Goal: Complete application form: Complete application form

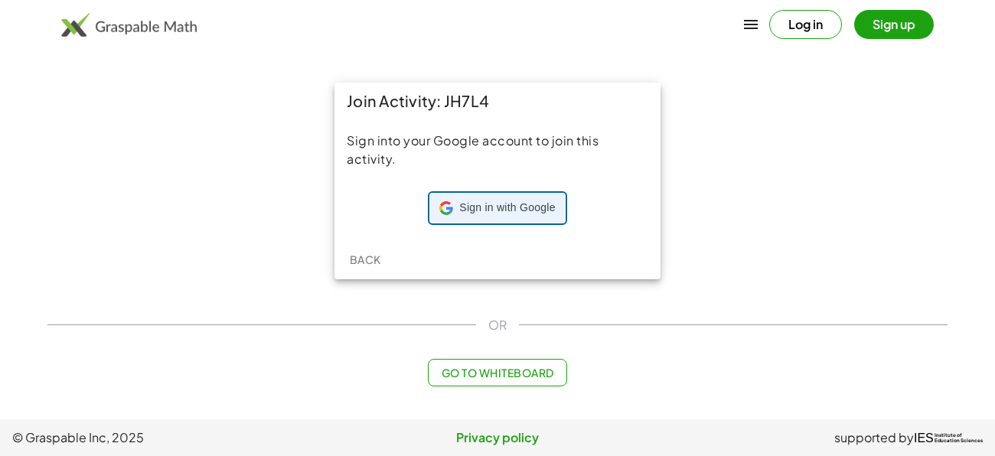
click at [447, 214] on icon at bounding box center [445, 212] width 11 height 5
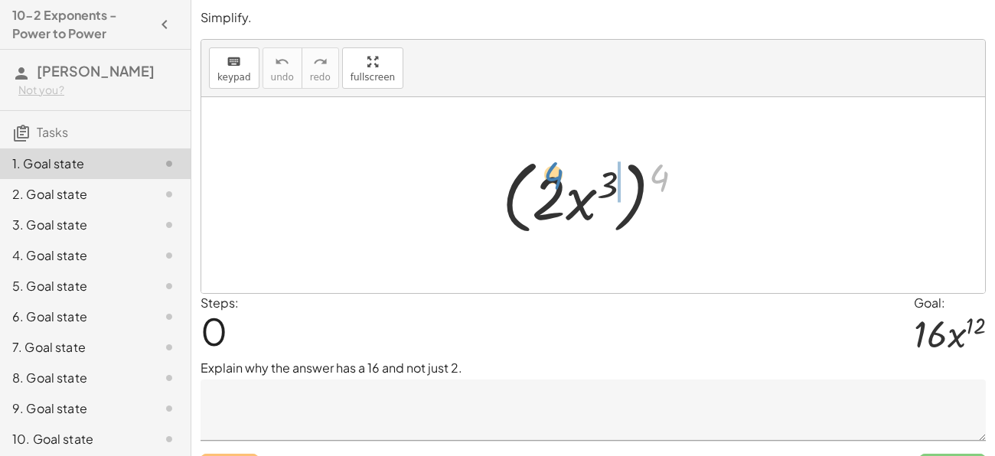
drag, startPoint x: 659, startPoint y: 170, endPoint x: 554, endPoint y: 167, distance: 105.7
click at [554, 167] on div at bounding box center [599, 196] width 209 height 88
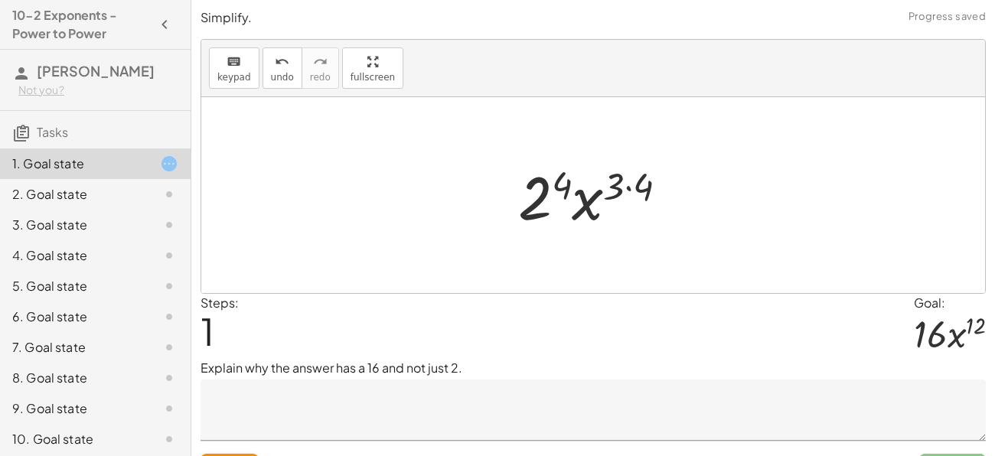
click at [631, 186] on div at bounding box center [600, 195] width 178 height 79
click at [568, 185] on div at bounding box center [599, 195] width 160 height 79
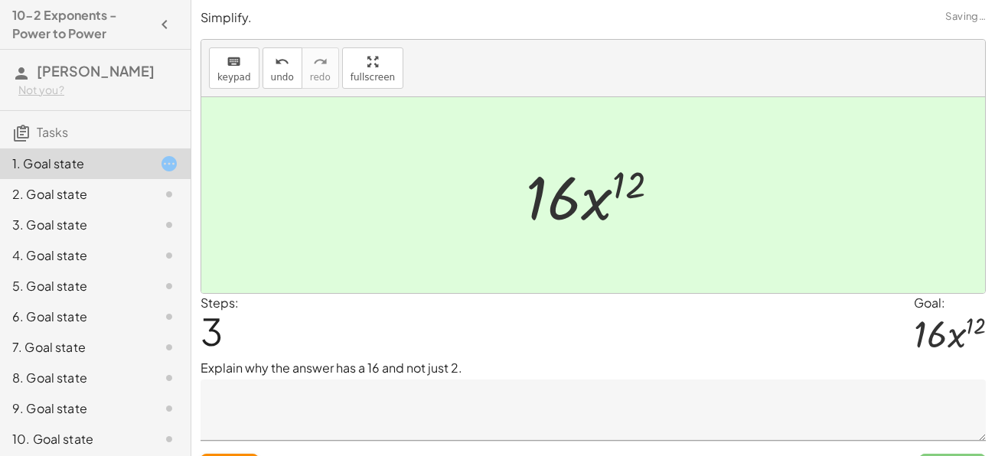
scroll to position [34, 0]
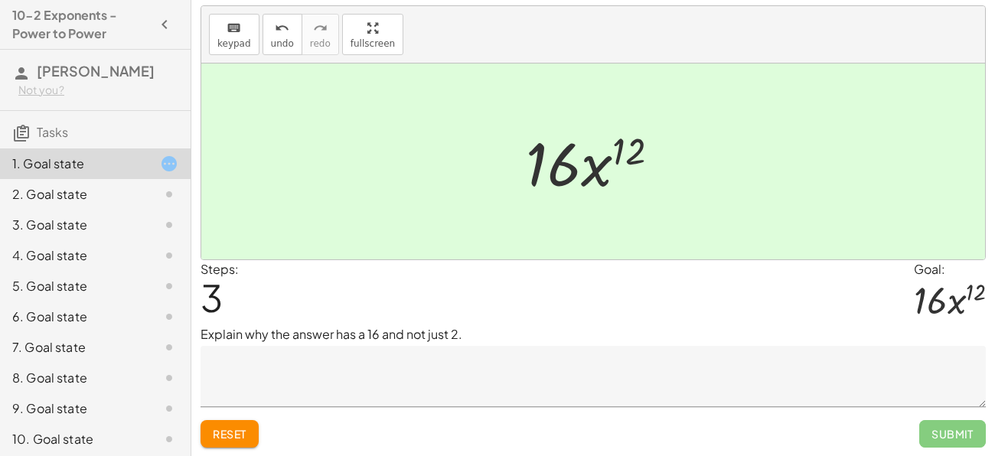
click at [669, 378] on textarea at bounding box center [594, 376] width 786 height 61
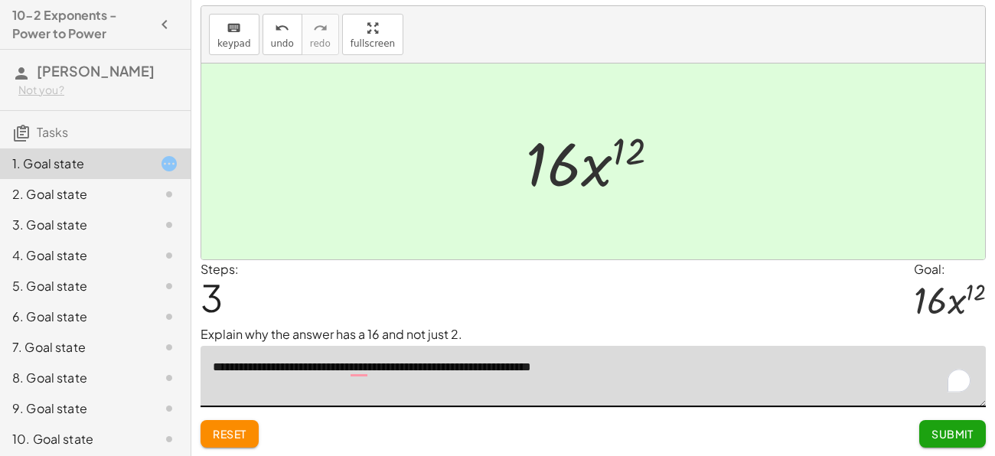
type textarea "**********"
click at [959, 426] on button "Submit" at bounding box center [952, 434] width 67 height 28
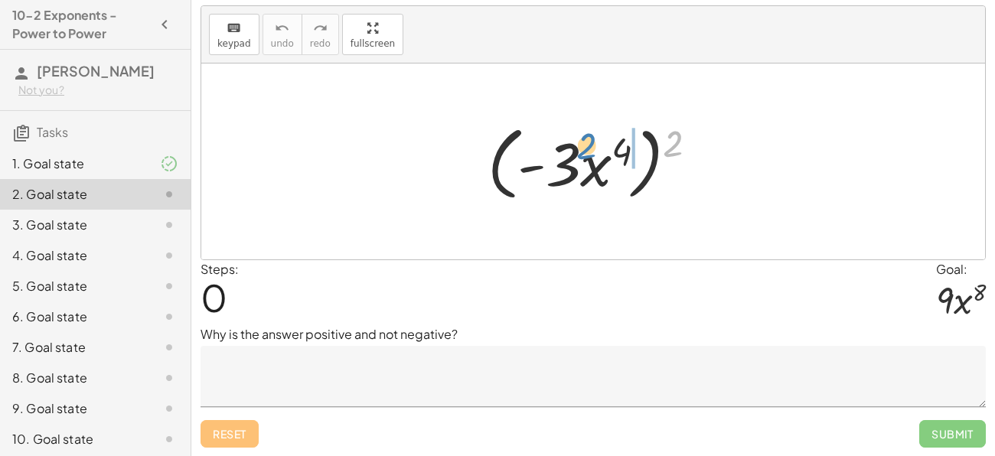
drag, startPoint x: 683, startPoint y: 132, endPoint x: 593, endPoint y: 133, distance: 89.6
click at [593, 133] on div at bounding box center [598, 162] width 237 height 88
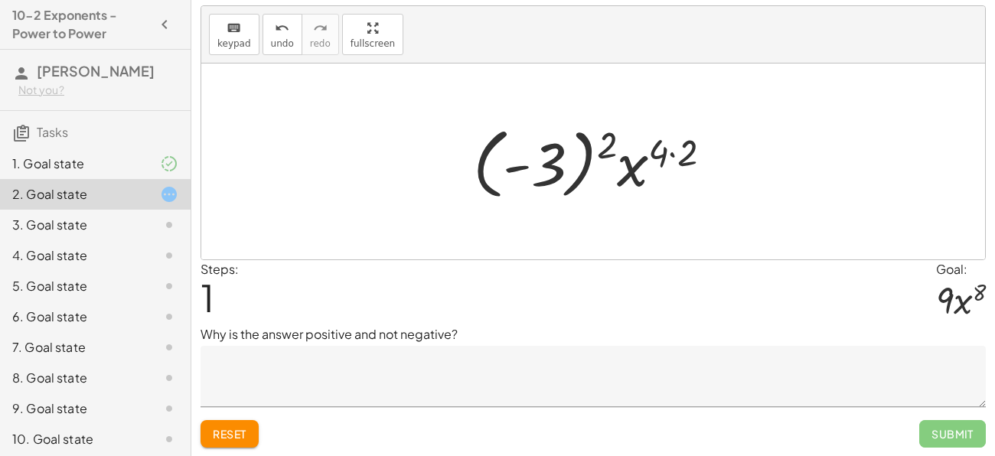
click at [675, 148] on div at bounding box center [598, 161] width 266 height 85
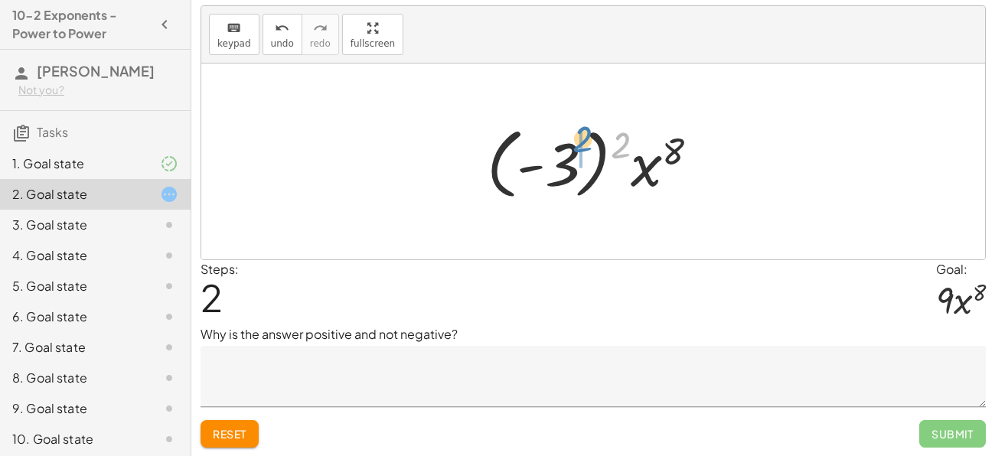
drag, startPoint x: 617, startPoint y: 146, endPoint x: 578, endPoint y: 142, distance: 39.2
click at [578, 142] on div at bounding box center [599, 161] width 240 height 85
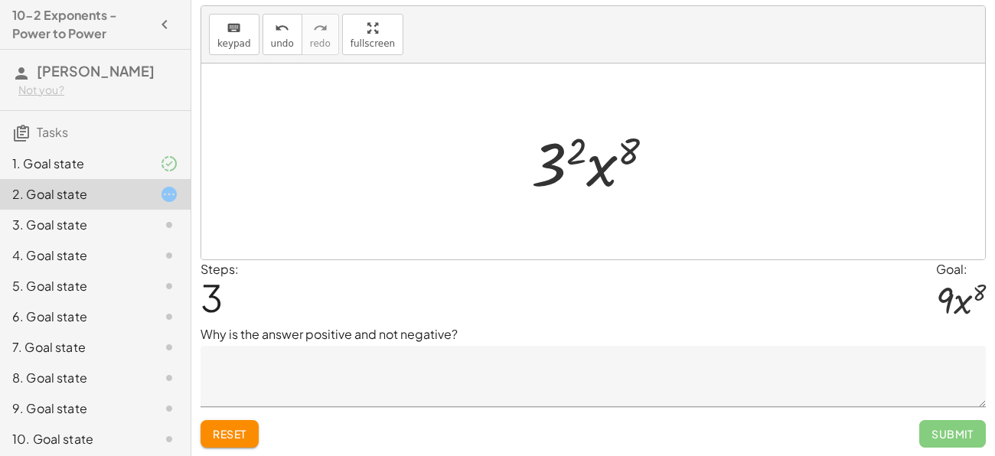
click at [557, 168] on div at bounding box center [599, 161] width 151 height 79
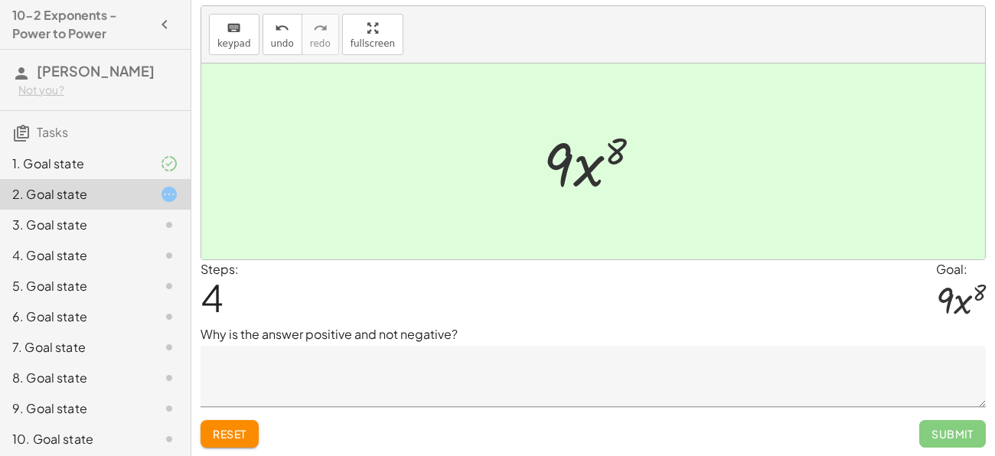
click at [501, 387] on textarea at bounding box center [594, 376] width 786 height 61
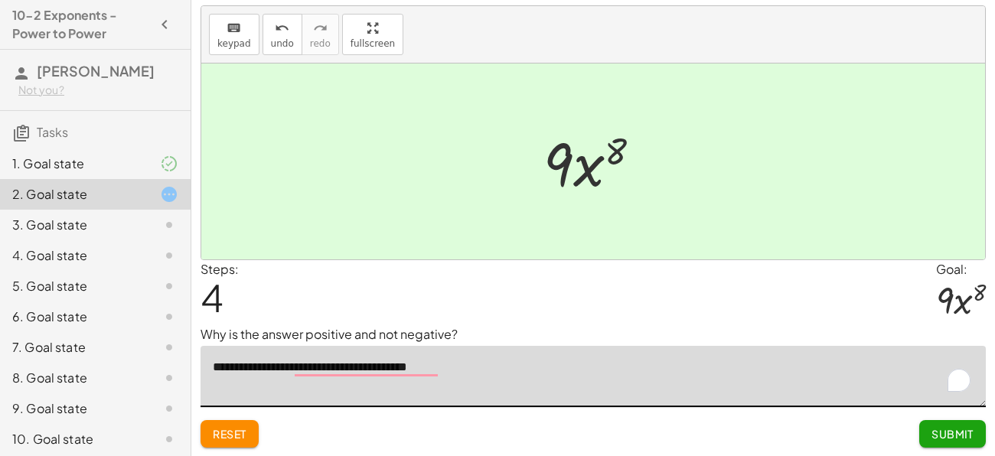
type textarea "**********"
click at [971, 431] on span "Submit" at bounding box center [953, 434] width 42 height 14
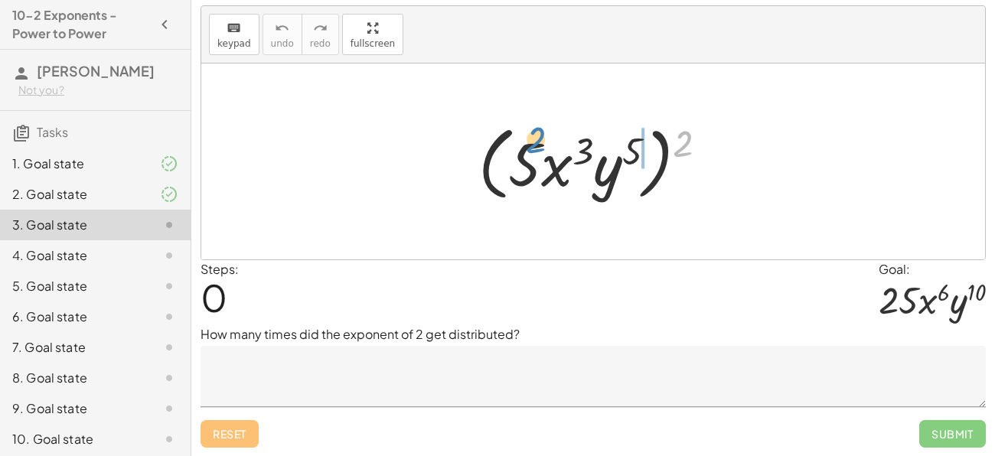
drag, startPoint x: 683, startPoint y: 145, endPoint x: 537, endPoint y: 141, distance: 145.5
click at [537, 141] on div at bounding box center [599, 162] width 256 height 88
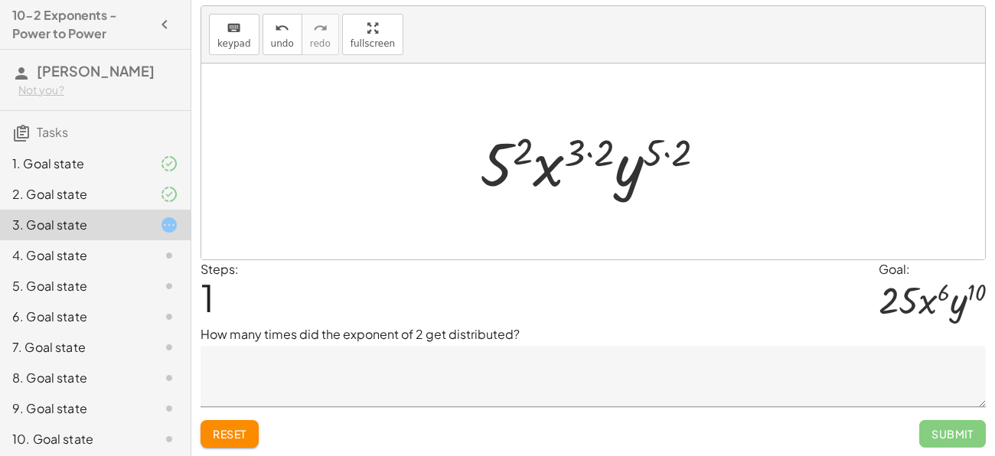
click at [578, 146] on div at bounding box center [599, 161] width 254 height 79
click at [590, 152] on div at bounding box center [599, 161] width 254 height 79
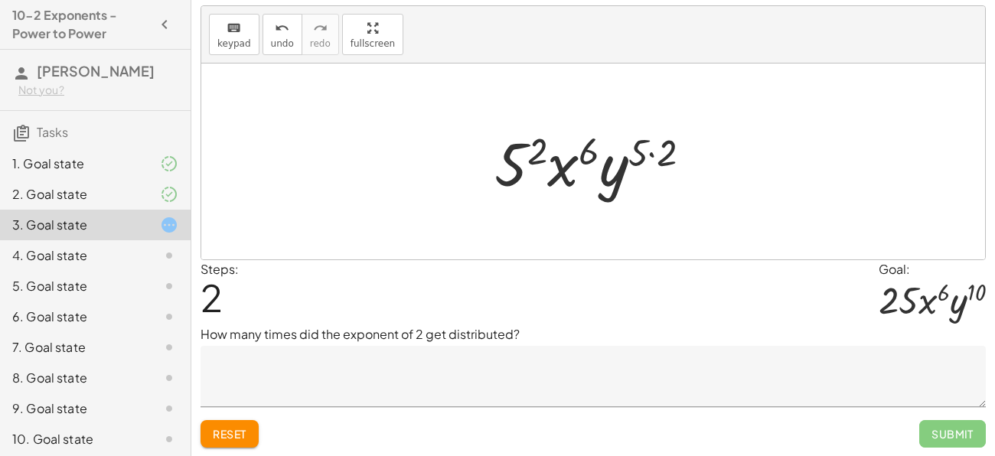
click at [659, 153] on div at bounding box center [599, 161] width 224 height 79
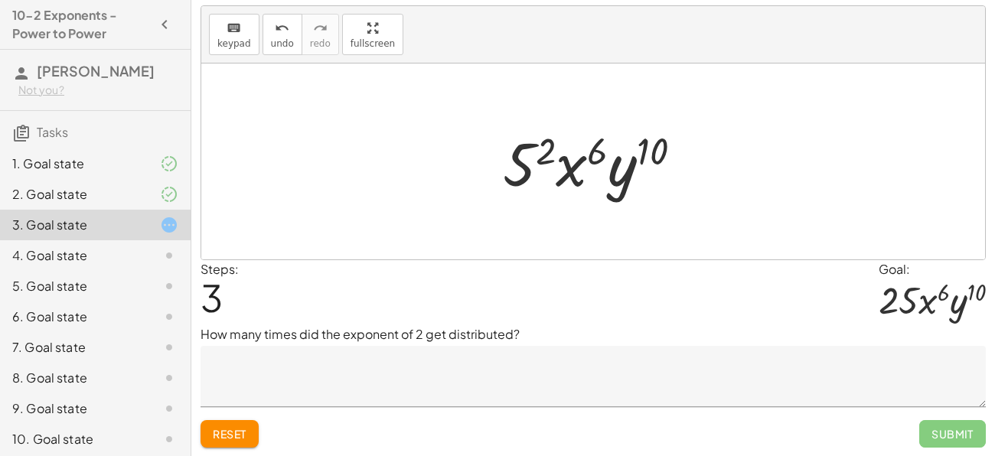
click at [539, 145] on div at bounding box center [598, 161] width 207 height 79
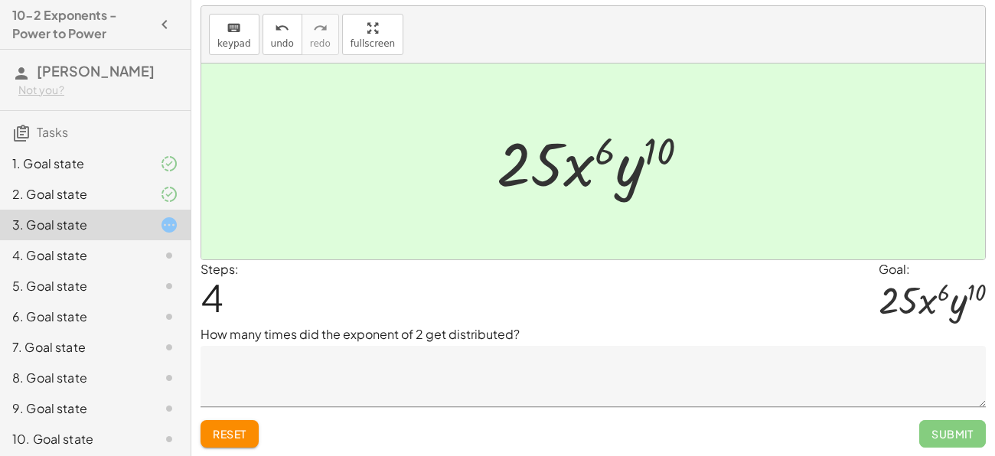
click at [590, 177] on div at bounding box center [599, 161] width 220 height 79
click at [445, 384] on textarea at bounding box center [594, 376] width 786 height 61
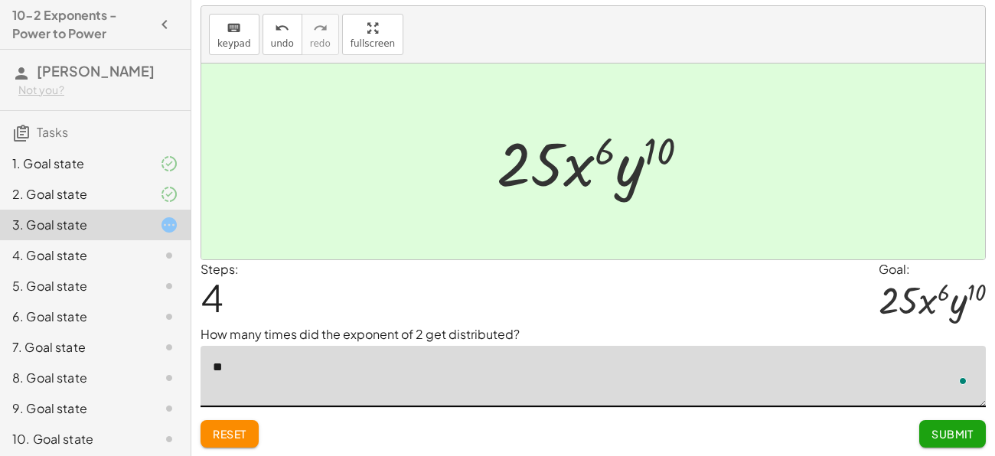
type textarea "*"
type textarea "**********"
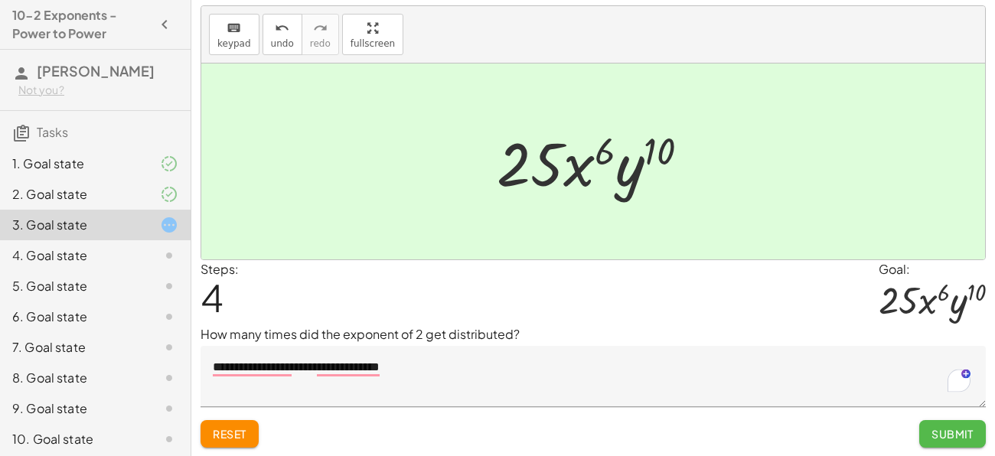
click at [945, 438] on span "Submit" at bounding box center [953, 434] width 42 height 14
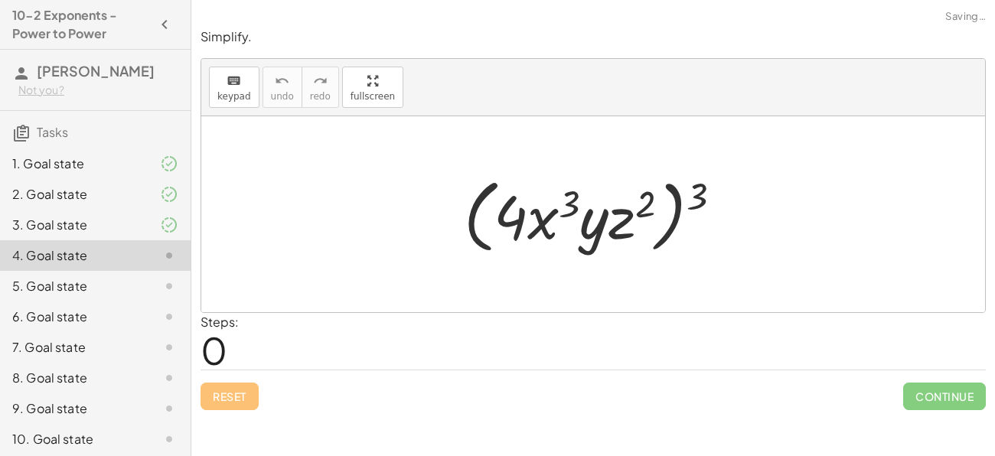
scroll to position [0, 0]
drag, startPoint x: 691, startPoint y: 190, endPoint x: 517, endPoint y: 189, distance: 174.6
click at [517, 189] on div at bounding box center [599, 215] width 286 height 88
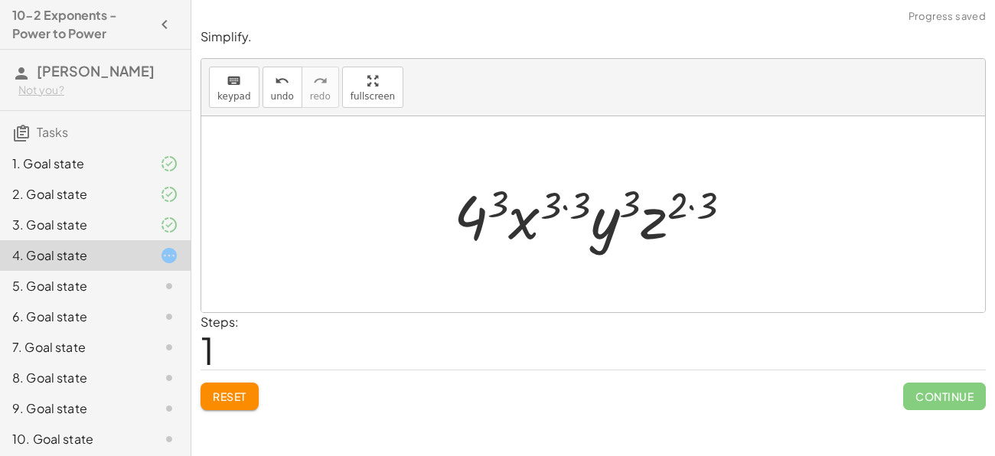
click at [568, 194] on div at bounding box center [598, 214] width 305 height 79
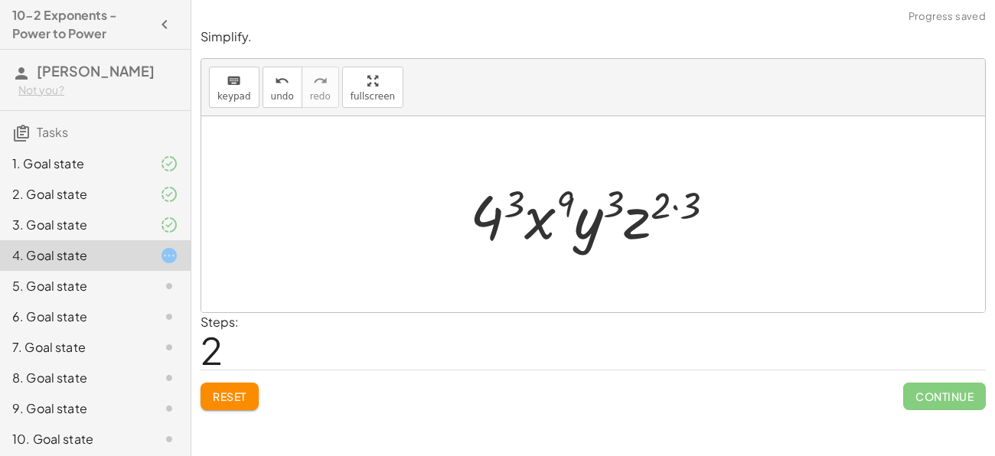
click at [670, 207] on div at bounding box center [598, 214] width 273 height 79
click at [671, 208] on div at bounding box center [598, 214] width 273 height 79
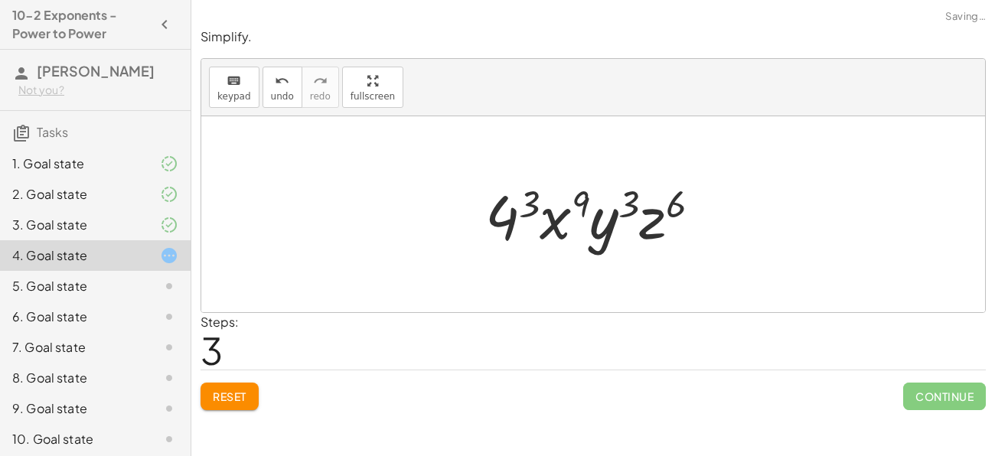
click at [507, 214] on div at bounding box center [599, 214] width 243 height 79
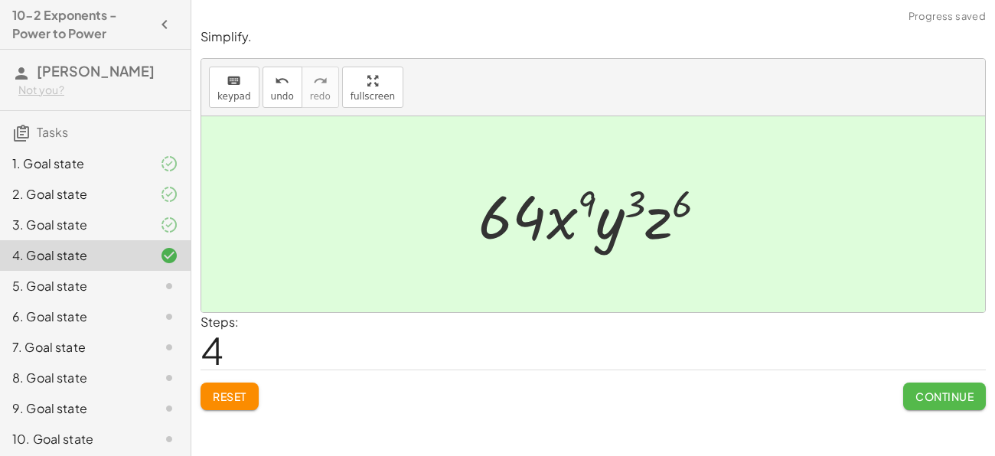
click at [930, 403] on button "Continue" at bounding box center [944, 397] width 83 height 28
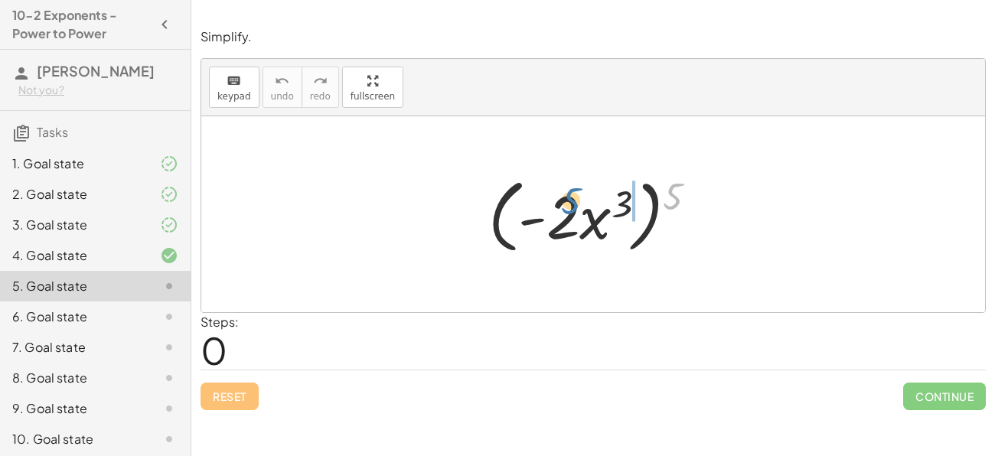
drag, startPoint x: 679, startPoint y: 197, endPoint x: 576, endPoint y: 201, distance: 102.7
click at [576, 201] on div at bounding box center [599, 215] width 237 height 88
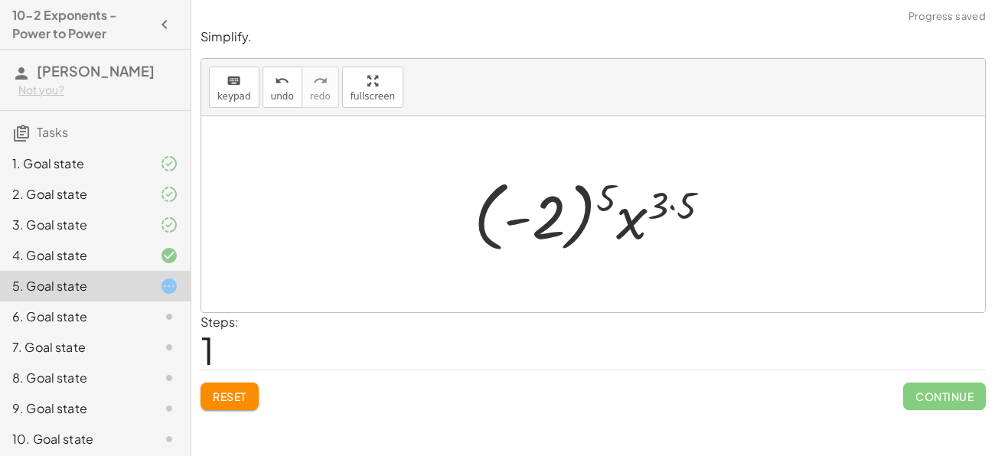
click at [562, 218] on div at bounding box center [598, 214] width 265 height 85
drag, startPoint x: 617, startPoint y: 185, endPoint x: 672, endPoint y: 192, distance: 55.7
click at [672, 192] on div at bounding box center [598, 214] width 265 height 85
click at [669, 217] on div at bounding box center [598, 214] width 265 height 85
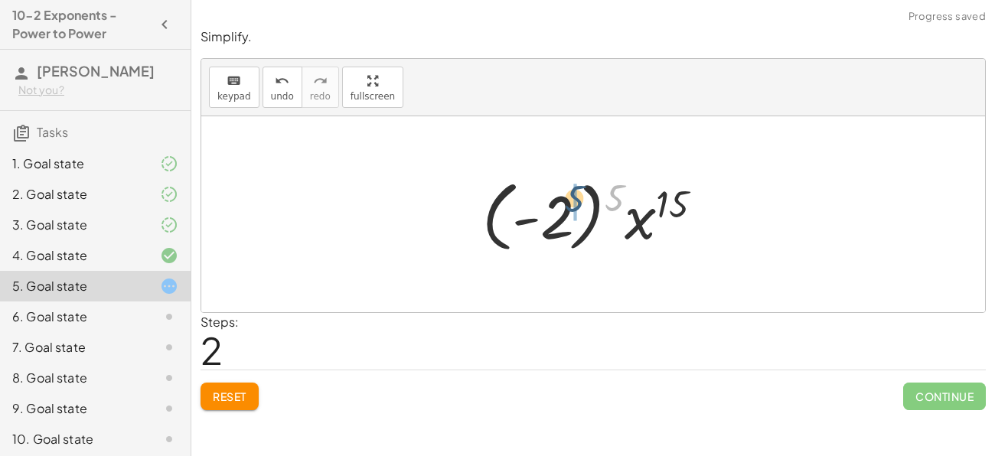
drag, startPoint x: 612, startPoint y: 198, endPoint x: 571, endPoint y: 198, distance: 41.3
click at [571, 198] on div at bounding box center [599, 214] width 248 height 85
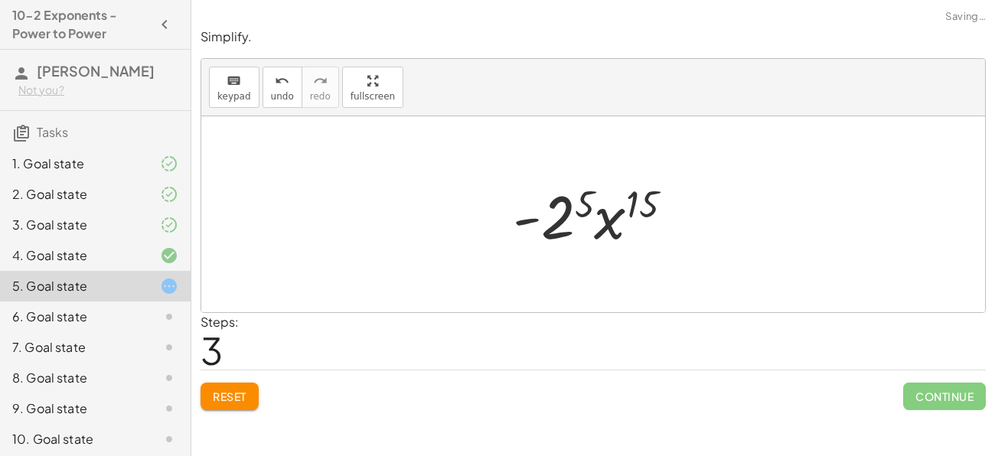
click at [567, 222] on div at bounding box center [599, 214] width 188 height 79
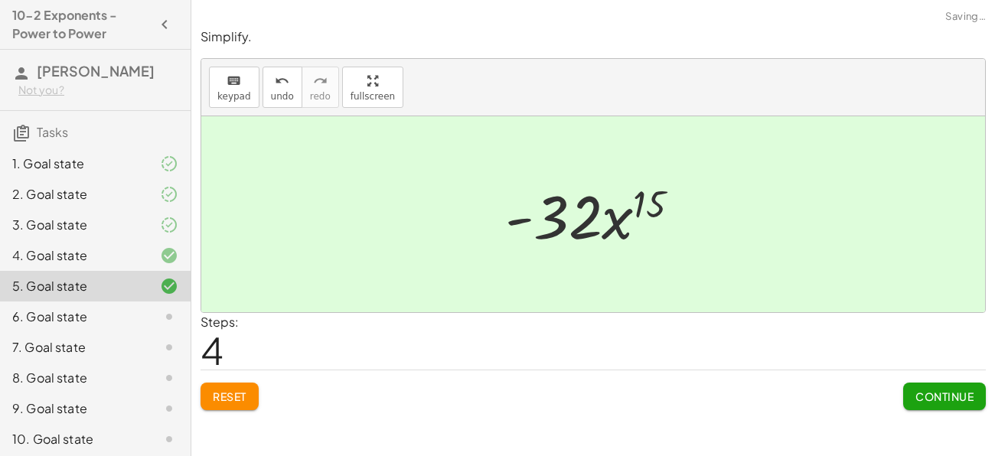
click at [949, 400] on span "Continue" at bounding box center [945, 397] width 58 height 14
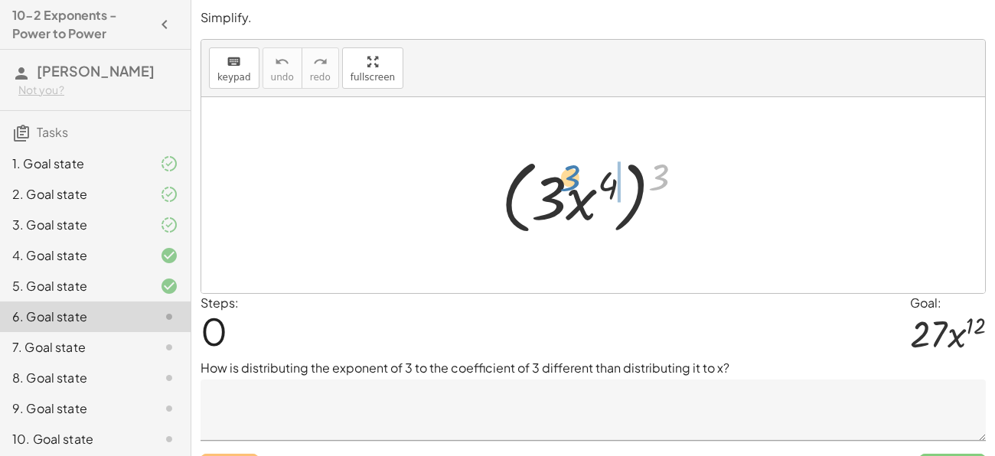
drag, startPoint x: 655, startPoint y: 170, endPoint x: 566, endPoint y: 171, distance: 89.6
click at [566, 171] on div at bounding box center [599, 196] width 211 height 88
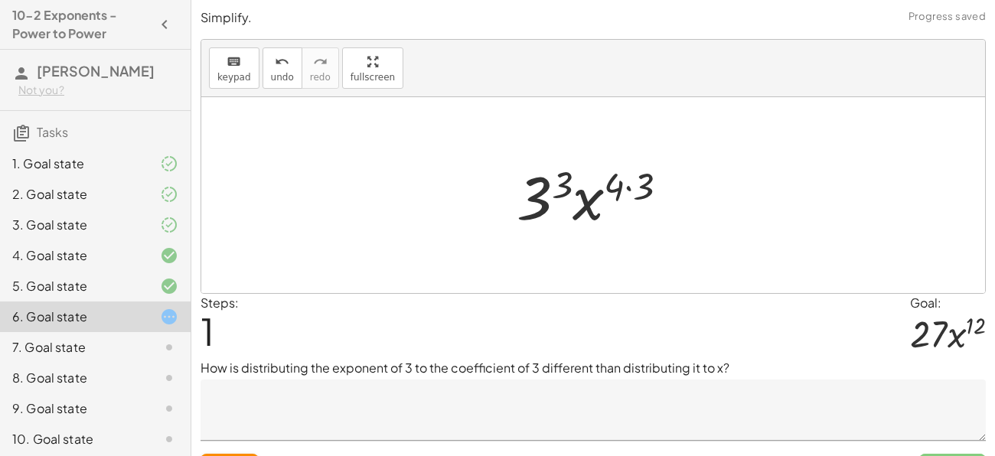
click at [617, 188] on div at bounding box center [598, 195] width 179 height 79
click at [623, 190] on div at bounding box center [598, 195] width 179 height 79
click at [631, 188] on div at bounding box center [598, 195] width 179 height 79
click at [570, 183] on div at bounding box center [599, 195] width 162 height 79
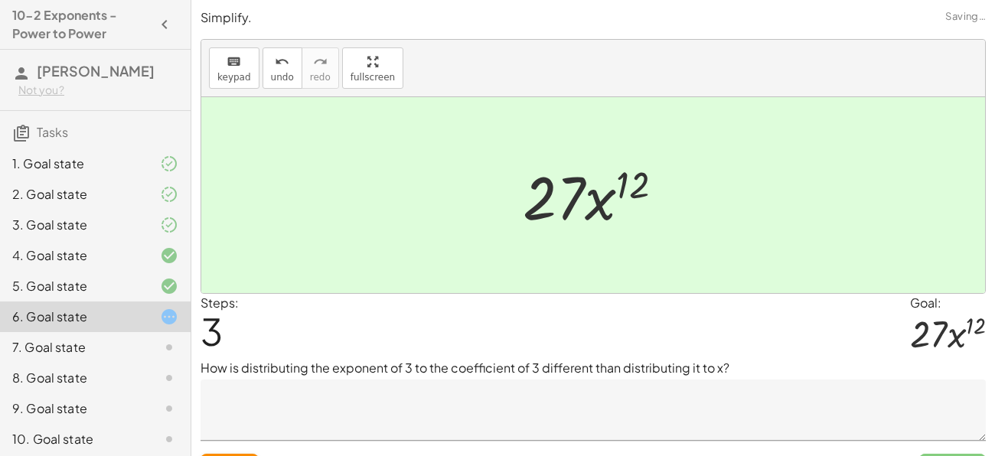
click at [502, 393] on textarea at bounding box center [594, 410] width 786 height 61
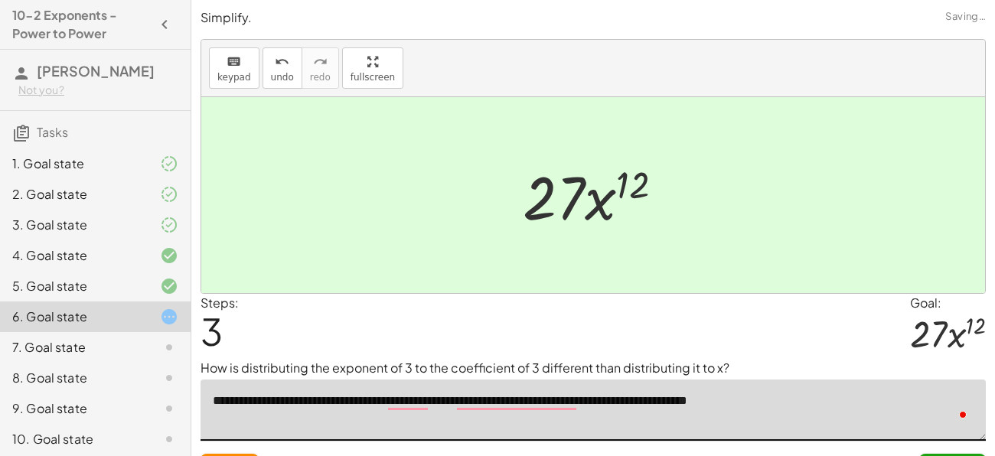
scroll to position [34, 0]
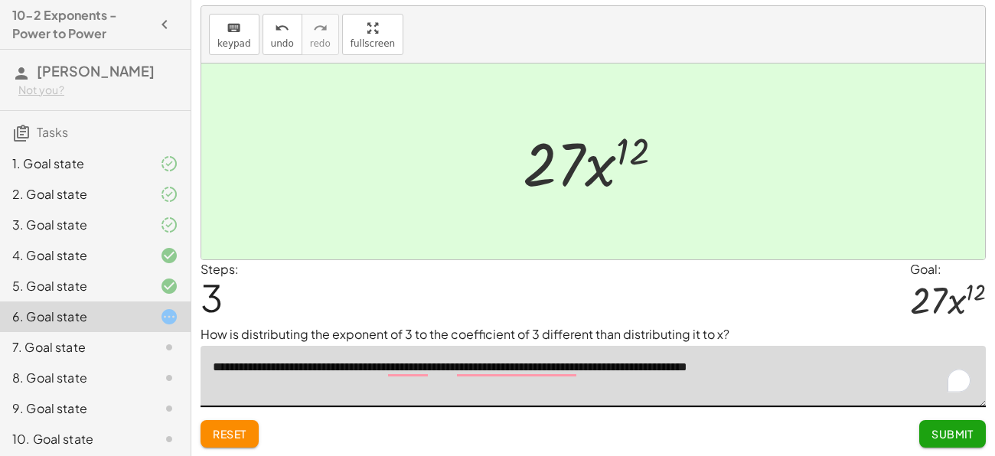
type textarea "**********"
click at [955, 420] on button "Submit" at bounding box center [952, 434] width 67 height 28
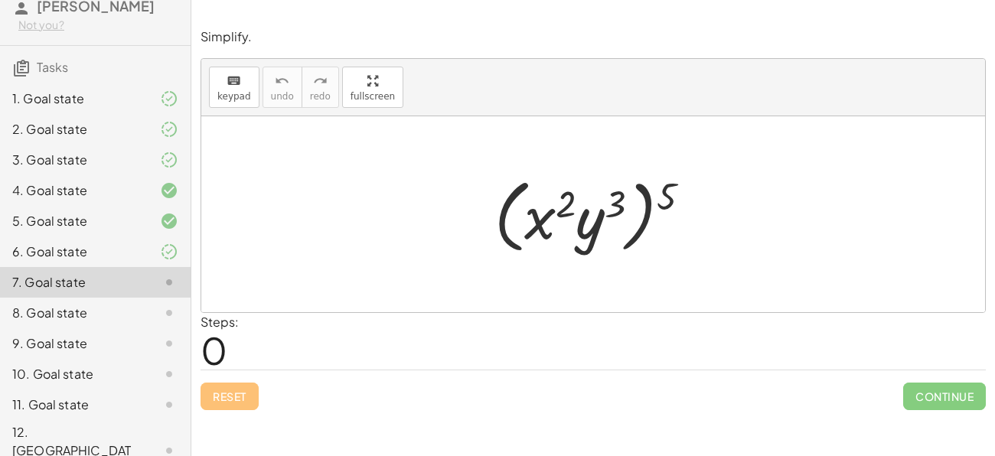
scroll to position [0, 0]
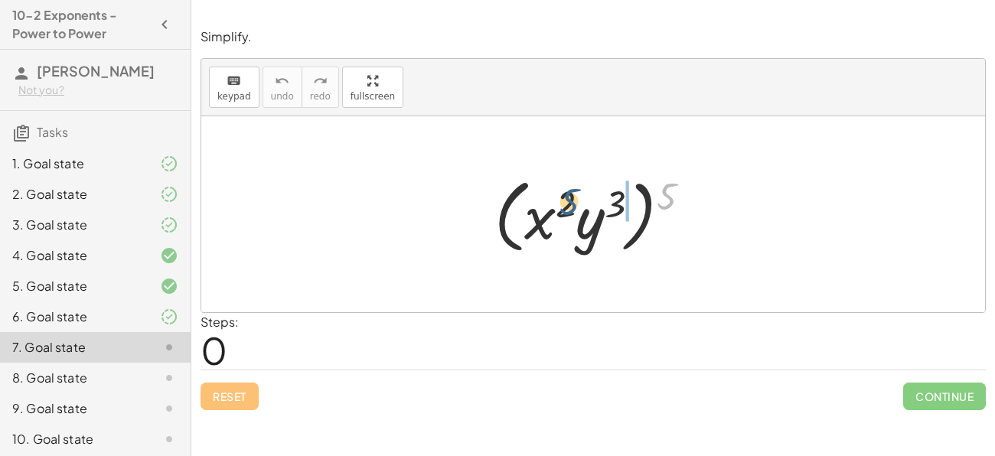
drag, startPoint x: 658, startPoint y: 203, endPoint x: 560, endPoint y: 208, distance: 98.1
click at [560, 208] on div at bounding box center [599, 215] width 224 height 88
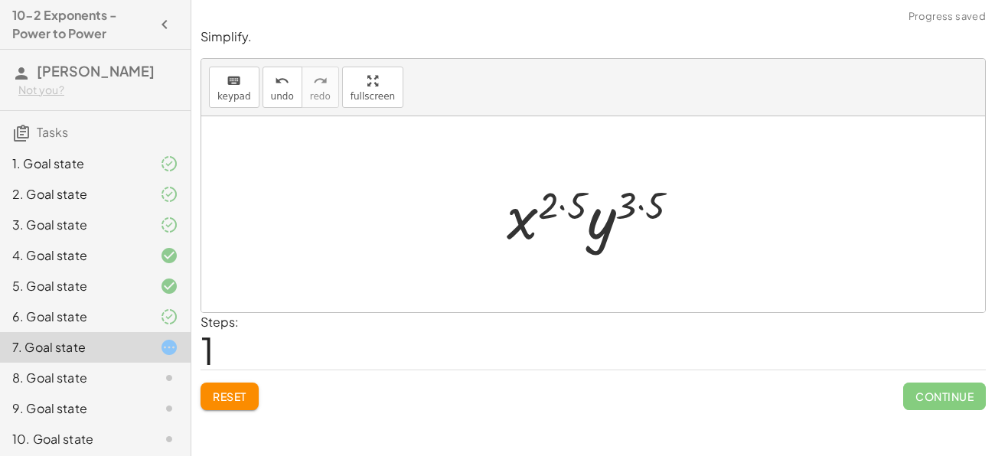
click at [568, 208] on div at bounding box center [599, 214] width 201 height 79
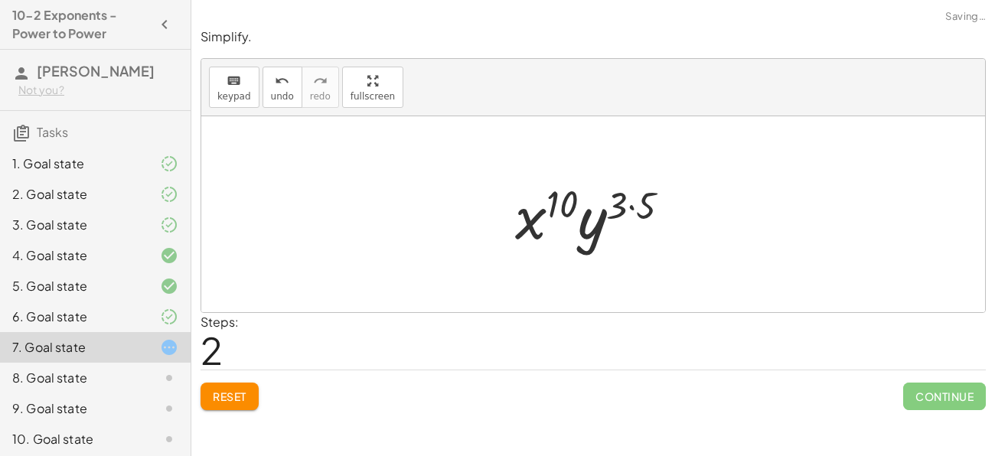
click at [637, 210] on div at bounding box center [599, 214] width 183 height 79
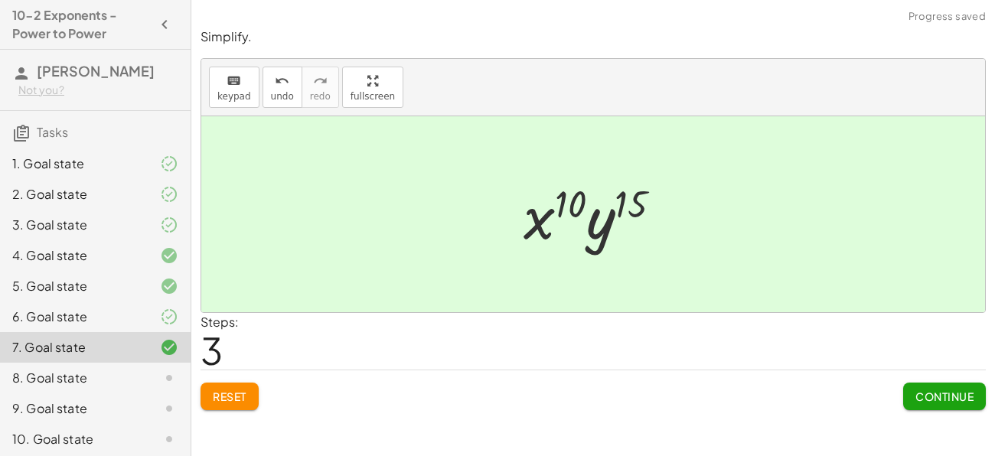
click at [945, 397] on span "Continue" at bounding box center [945, 397] width 58 height 14
